Goal: Find specific page/section: Find specific page/section

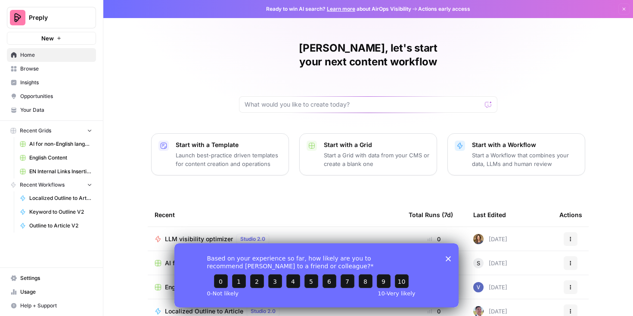
click at [56, 160] on span "English Content" at bounding box center [60, 158] width 63 height 8
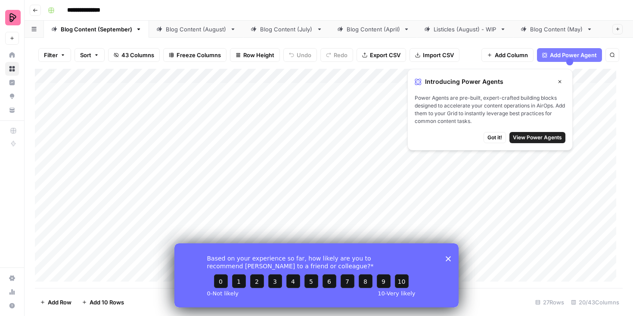
click at [474, 27] on div "Listicles (August) - WIP" at bounding box center [464, 29] width 63 height 9
click at [561, 82] on icon "button" at bounding box center [559, 81] width 5 height 5
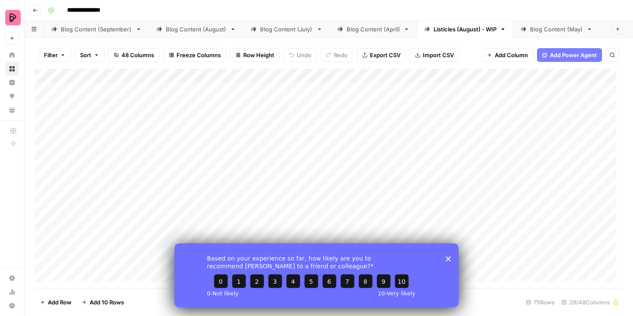
click at [90, 28] on div "Blog Content (September)" at bounding box center [96, 29] width 71 height 9
click at [449, 257] on polygon "Close survey" at bounding box center [447, 258] width 5 height 5
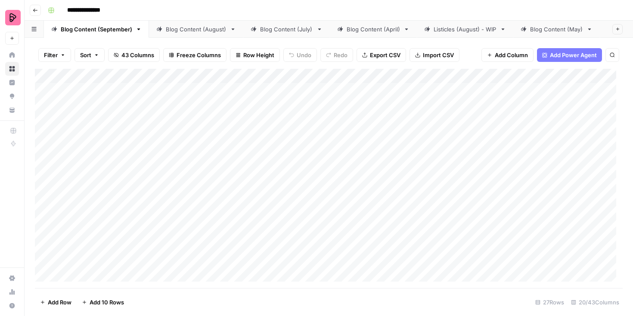
click at [186, 28] on div "Blog Content (August)" at bounding box center [196, 29] width 61 height 9
click at [299, 25] on div "Blog Content (July)" at bounding box center [286, 29] width 53 height 9
click at [382, 27] on div "Blog Content (April)" at bounding box center [372, 29] width 53 height 9
click at [454, 27] on div "Listicles (August) - WIP" at bounding box center [464, 29] width 63 height 9
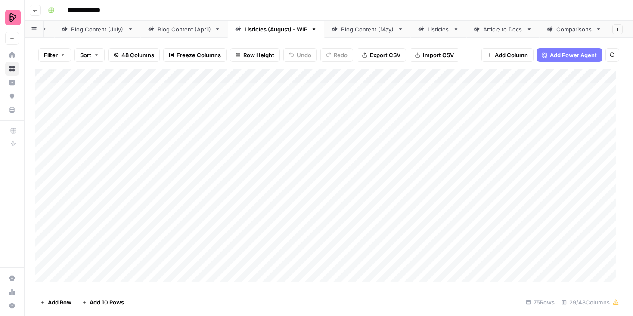
click at [570, 25] on div "Comparisons" at bounding box center [574, 29] width 36 height 9
